Goal: Information Seeking & Learning: Find specific fact

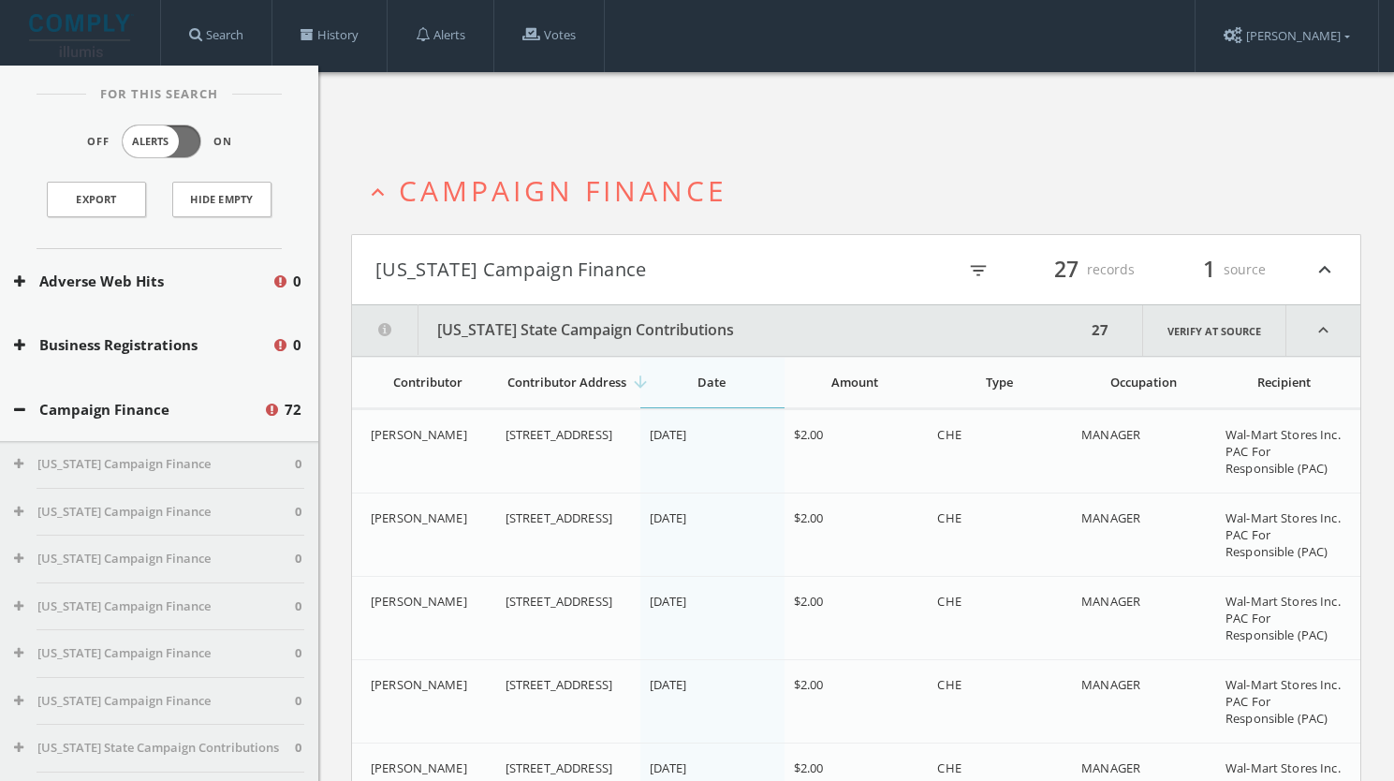
scroll to position [228, 0]
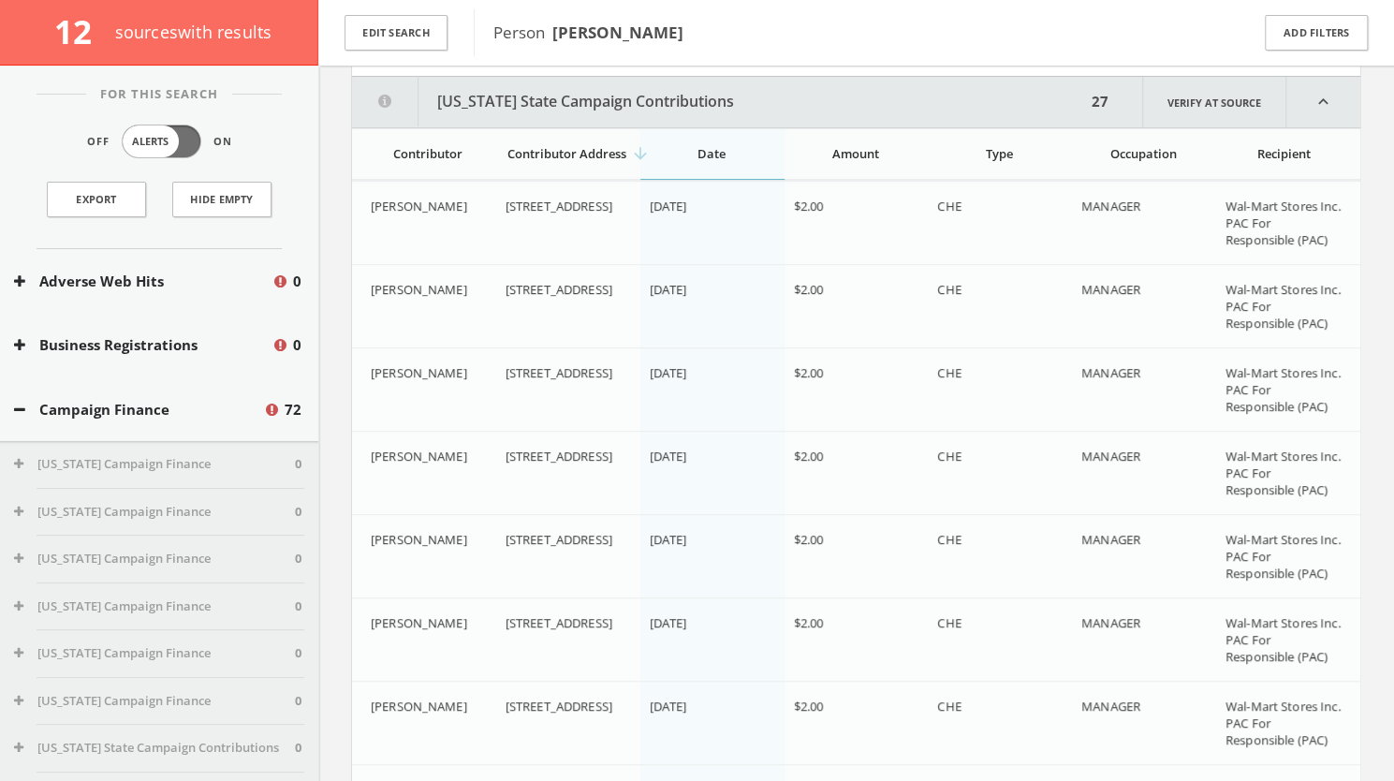
click at [421, 34] on button "Edit Search" at bounding box center [395, 33] width 103 height 37
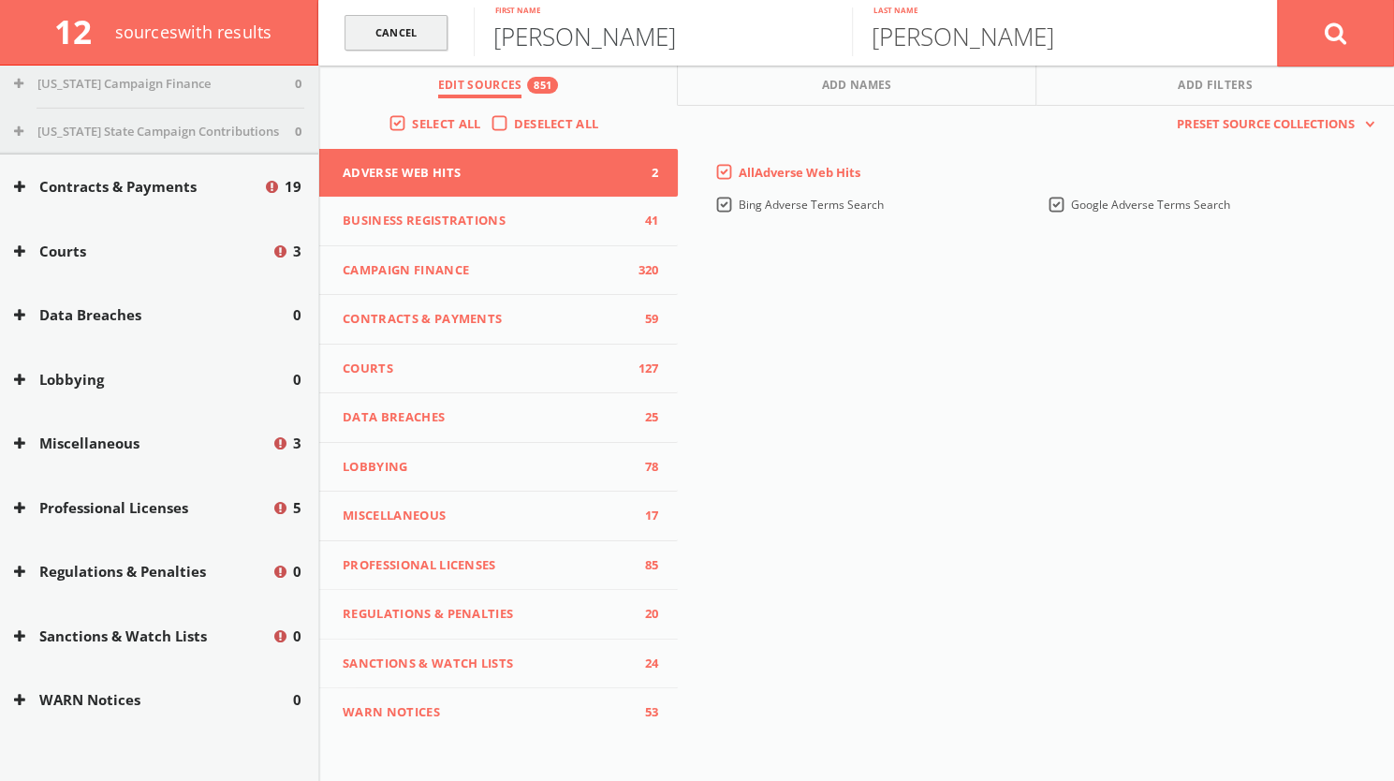
drag, startPoint x: 591, startPoint y: 46, endPoint x: 427, endPoint y: 46, distance: 163.8
click at [427, 46] on form "Cancel [PERSON_NAME] First name [PERSON_NAME] Last name Cancel" at bounding box center [855, 33] width 1075 height 66
type input "[PERSON_NAME]"
drag, startPoint x: 996, startPoint y: 35, endPoint x: 801, endPoint y: 46, distance: 195.0
click at [801, 46] on form "Cancel [PERSON_NAME] First name [PERSON_NAME] Last name Cancel" at bounding box center [855, 33] width 1075 height 66
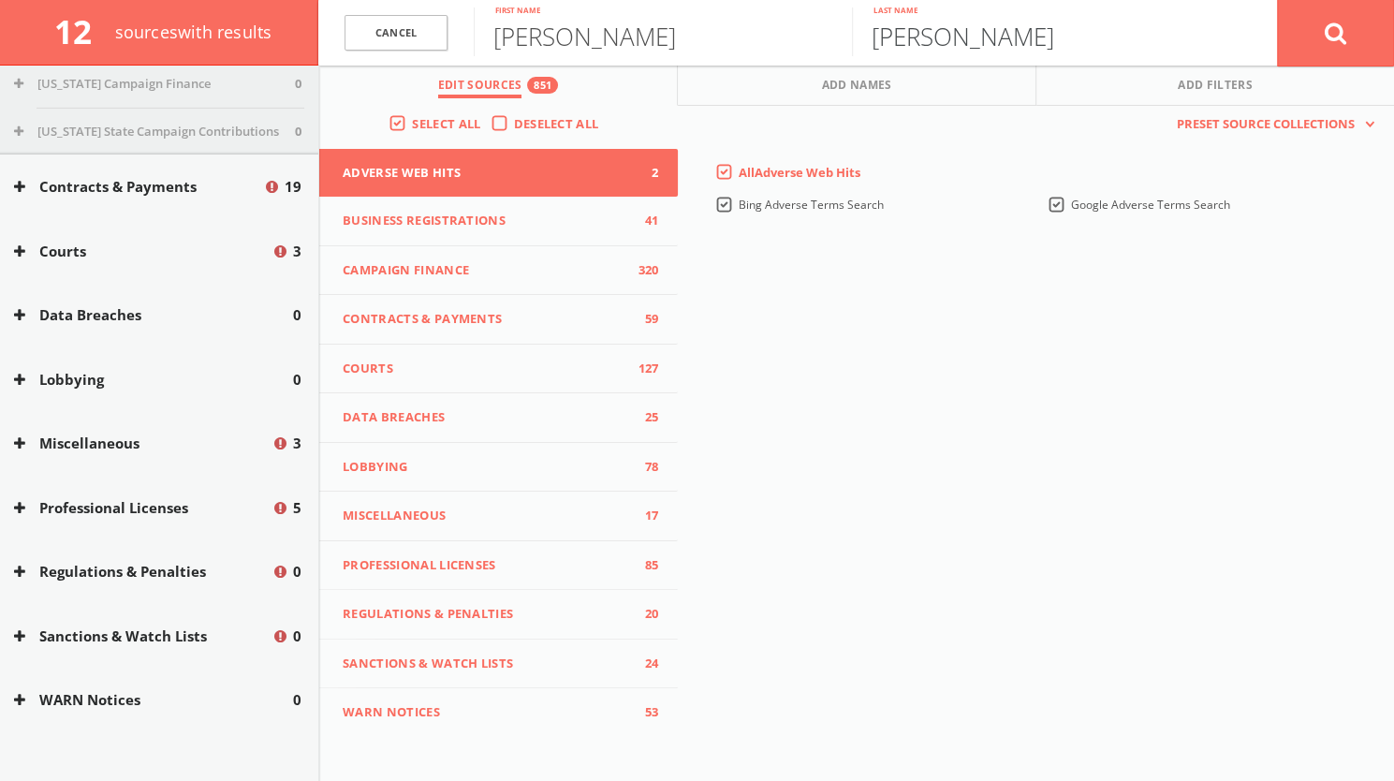
type input "[PERSON_NAME]"
click at [1331, 37] on icon at bounding box center [1335, 33] width 22 height 23
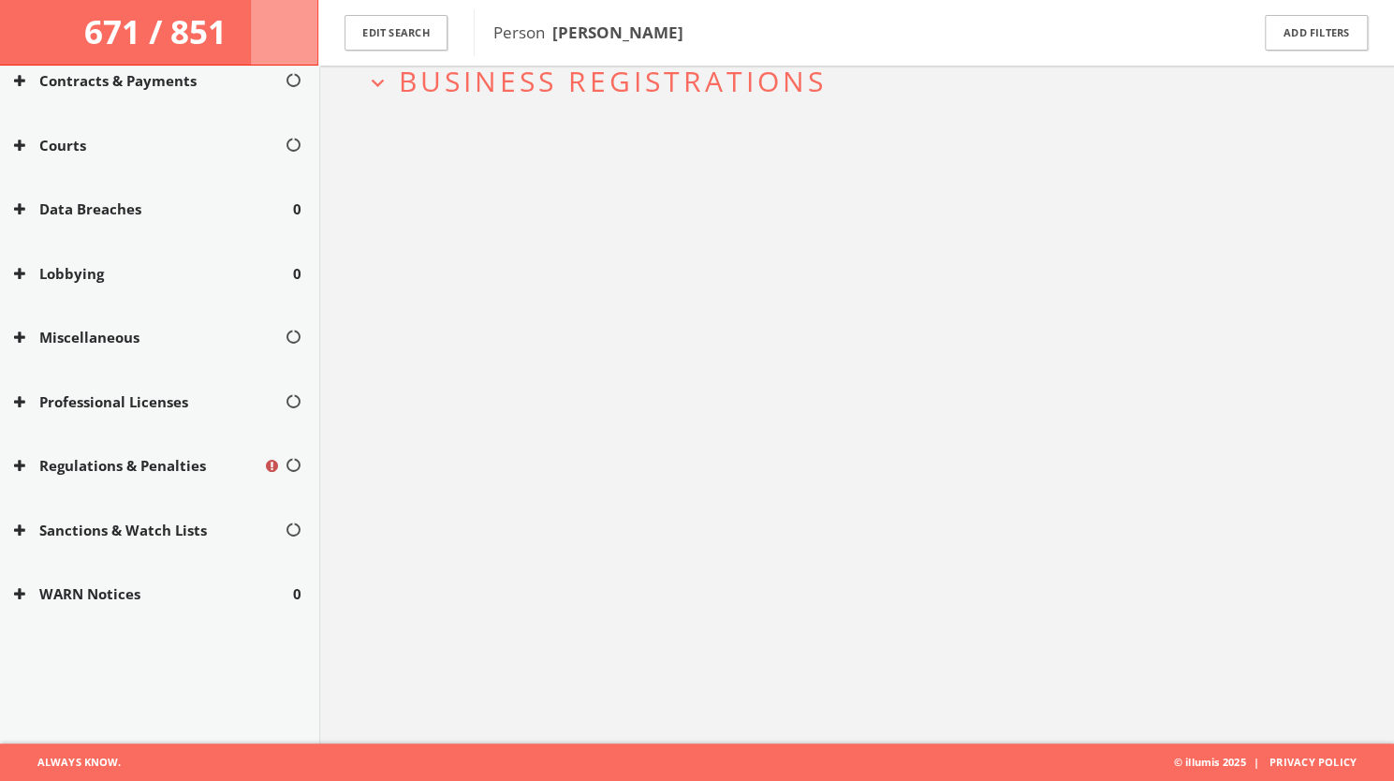
scroll to position [109, 0]
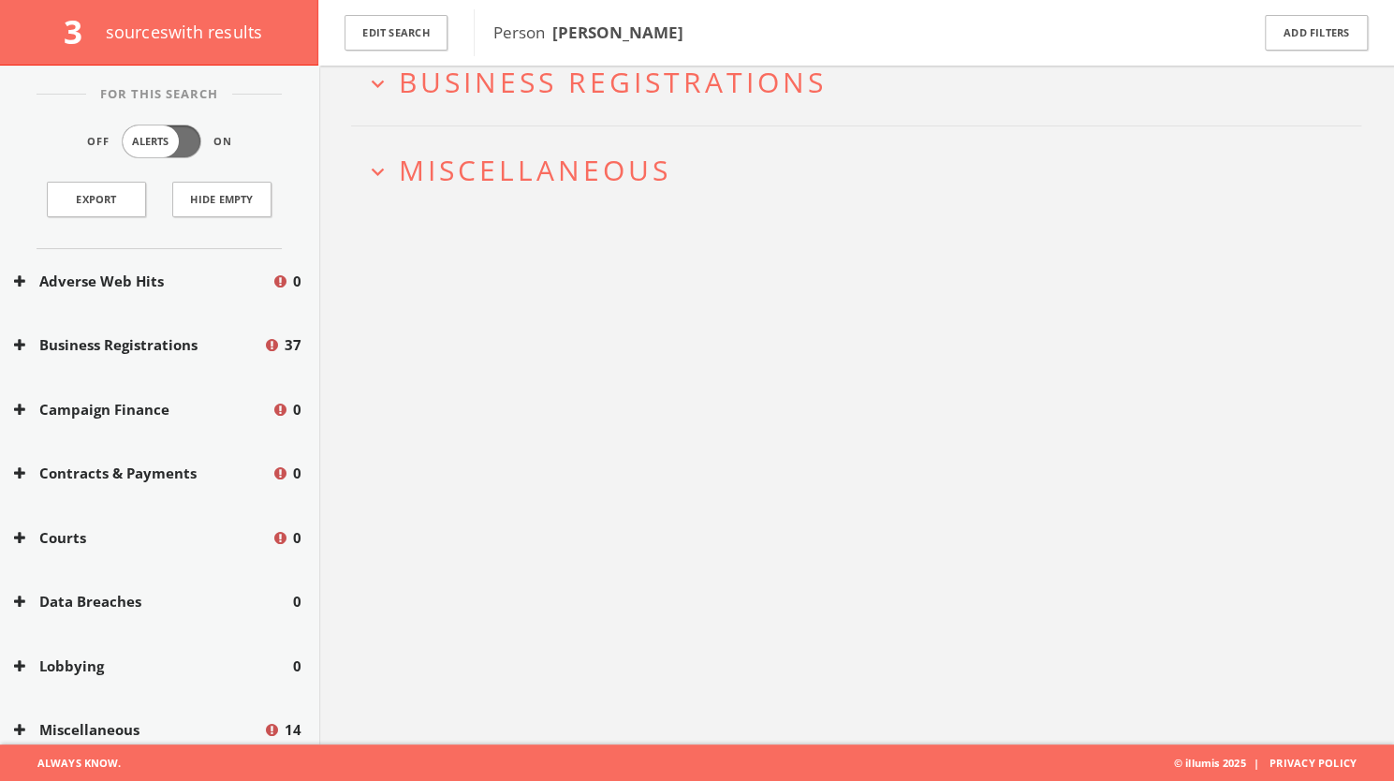
click at [738, 76] on span "Business Registrations" at bounding box center [613, 82] width 428 height 38
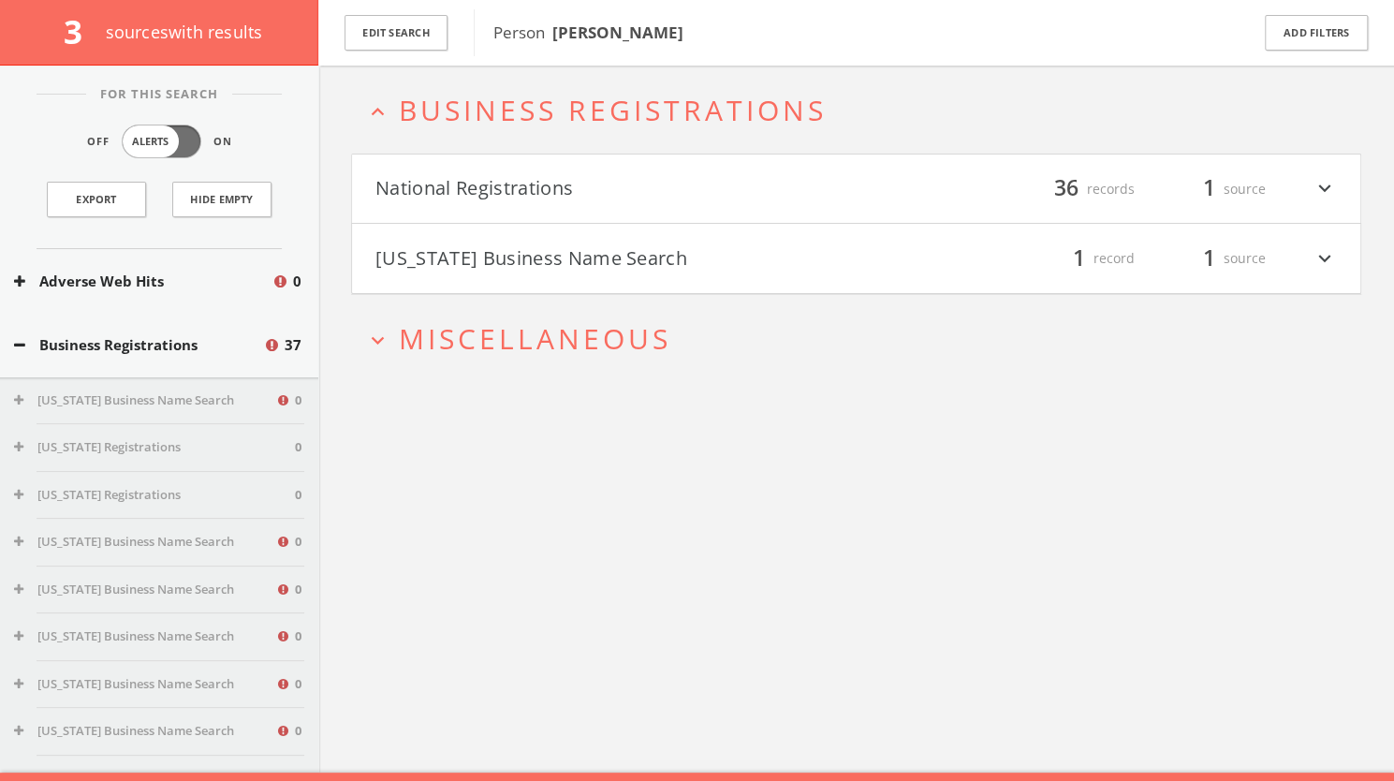
click at [640, 197] on button "National Registrations" at bounding box center [615, 189] width 481 height 32
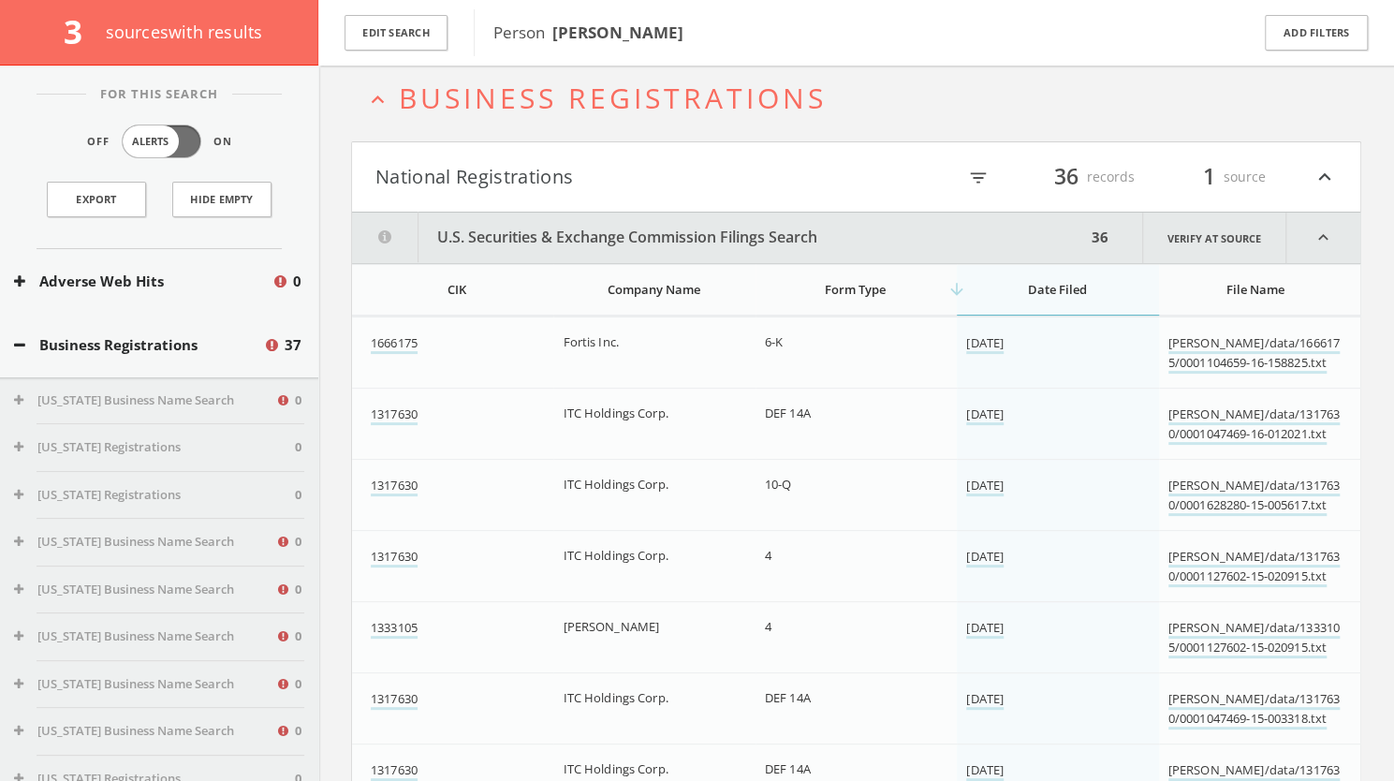
scroll to position [92, 0]
click at [651, 181] on button "National Registrations" at bounding box center [615, 178] width 481 height 32
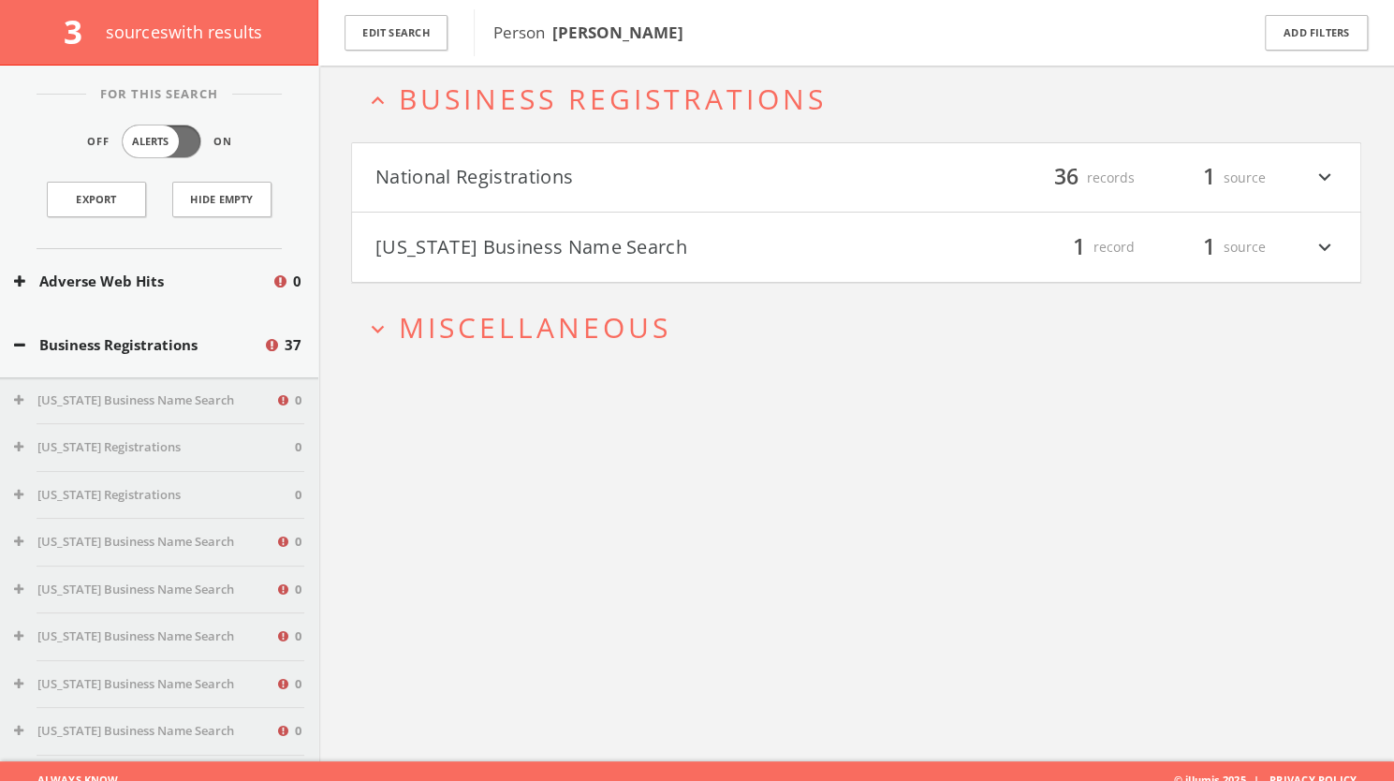
click at [628, 318] on span "Miscellaneous" at bounding box center [535, 327] width 272 height 38
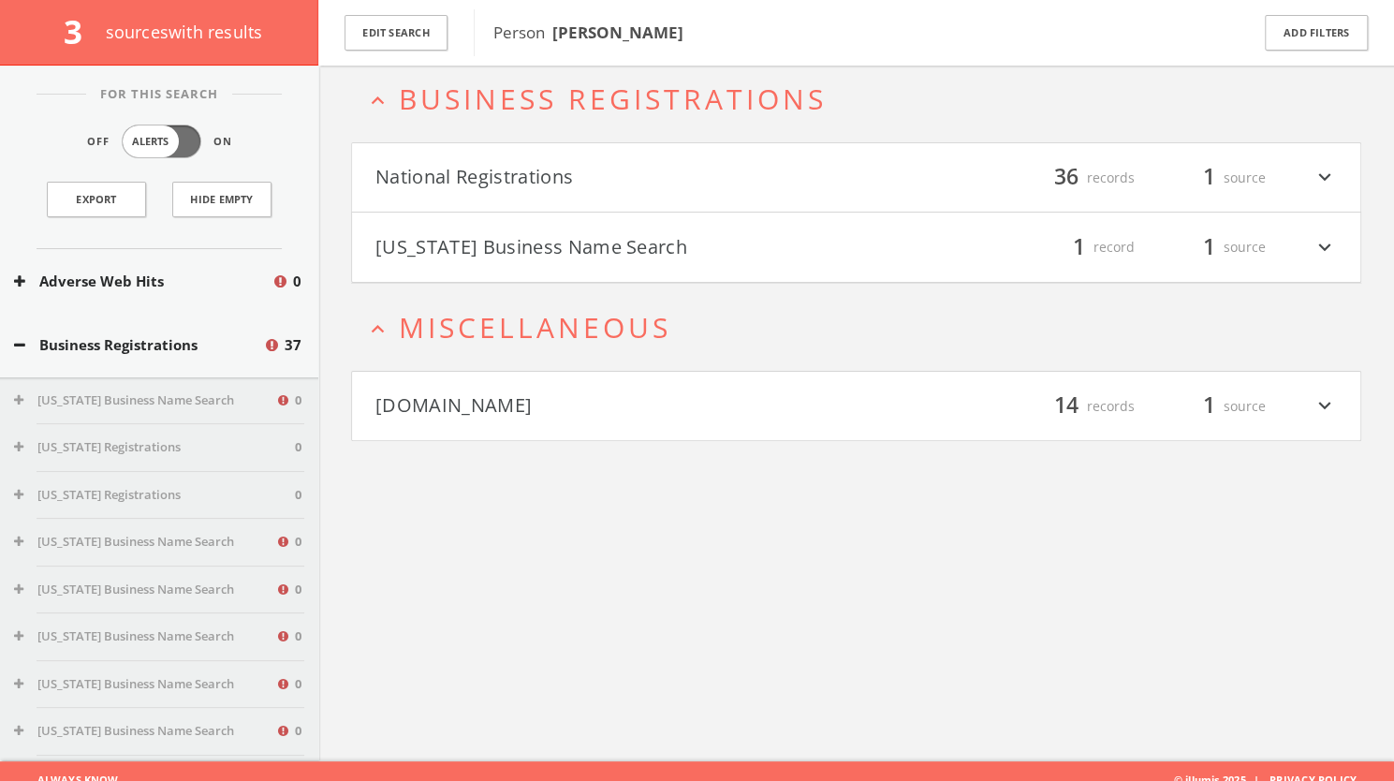
scroll to position [109, 0]
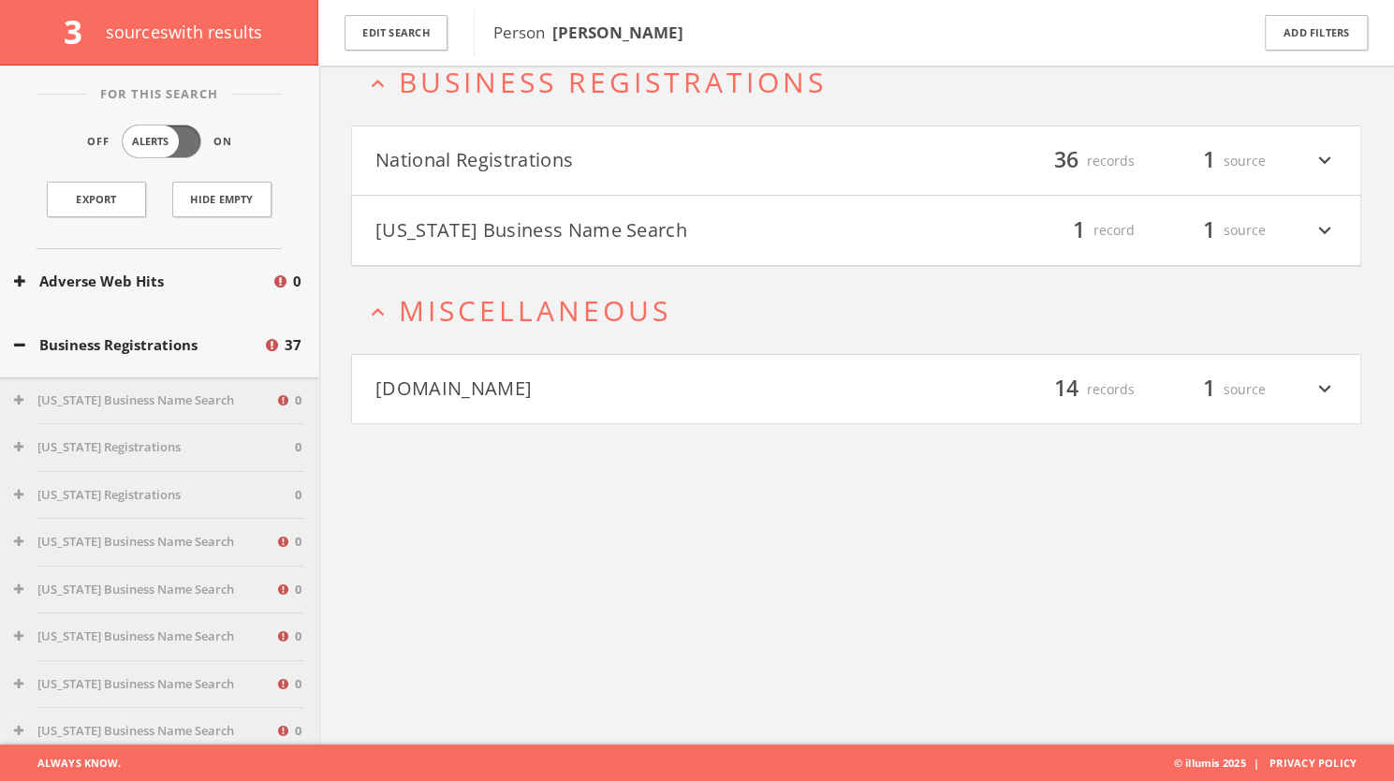
click at [656, 375] on button "[DOMAIN_NAME]" at bounding box center [615, 389] width 481 height 32
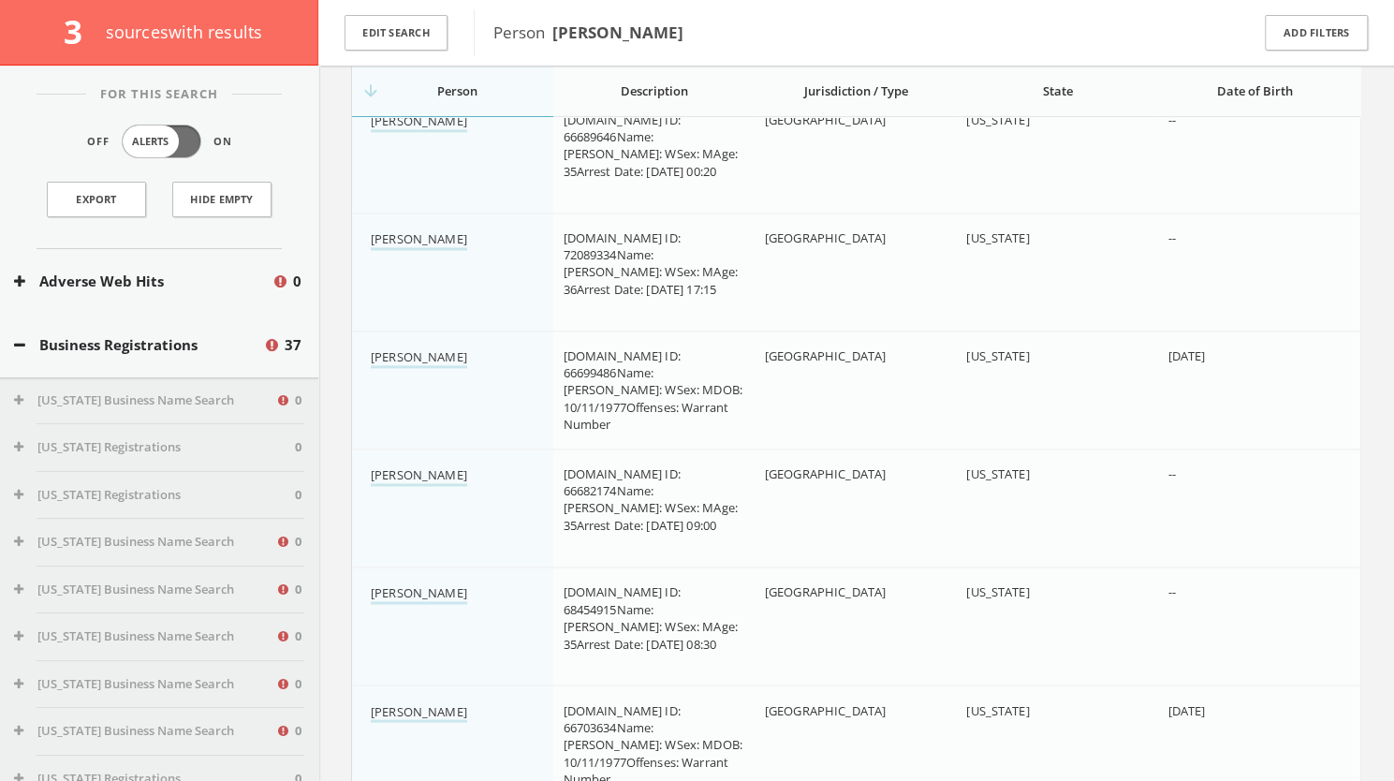
scroll to position [1571, 0]
